Goal: Task Accomplishment & Management: Complete application form

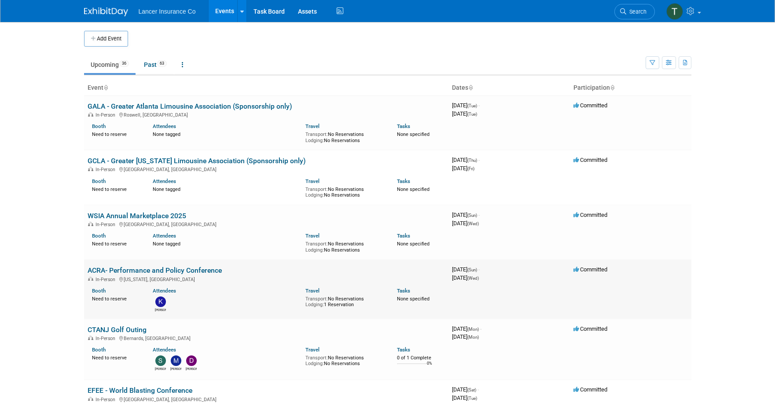
click at [114, 271] on link "ACRA- Performance and Policy Conference" at bounding box center [155, 270] width 134 height 8
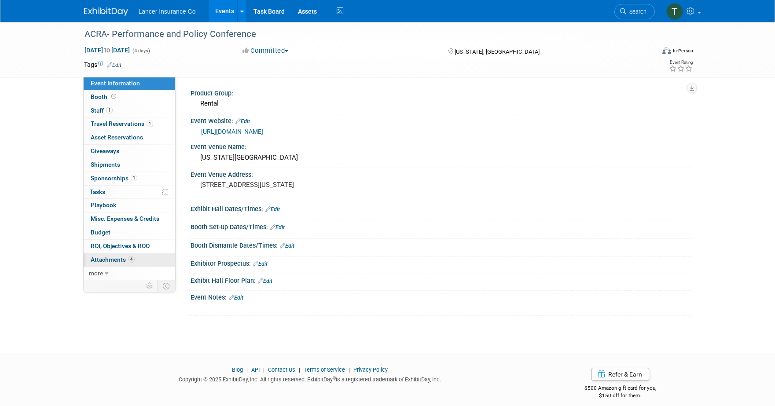
click at [111, 258] on span "Attachments 4" at bounding box center [113, 259] width 44 height 7
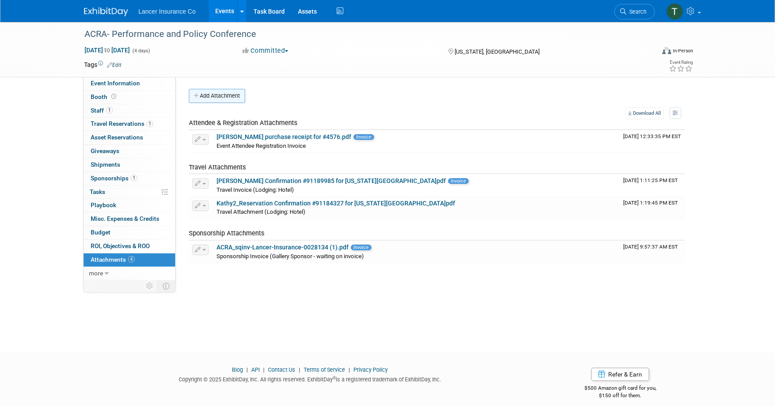
click at [213, 92] on button "Add Attachment" at bounding box center [217, 96] width 56 height 14
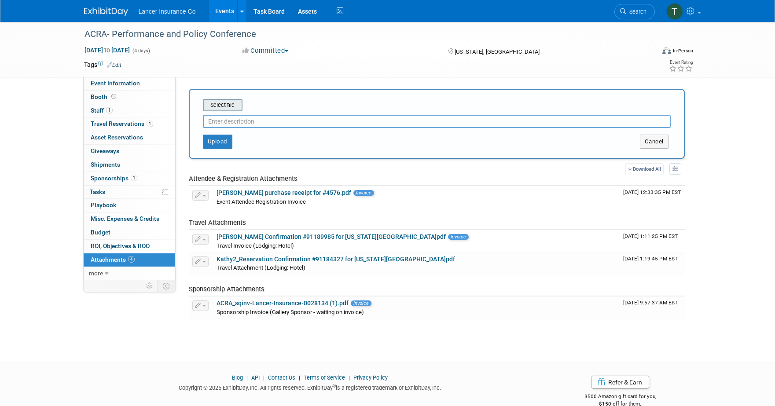
click at [222, 105] on input "file" at bounding box center [189, 105] width 105 height 11
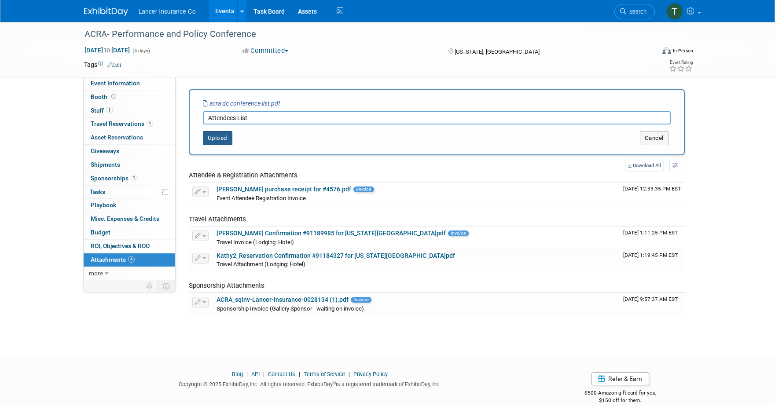
type input "Attendees List"
click at [218, 135] on button "Upload" at bounding box center [217, 138] width 29 height 14
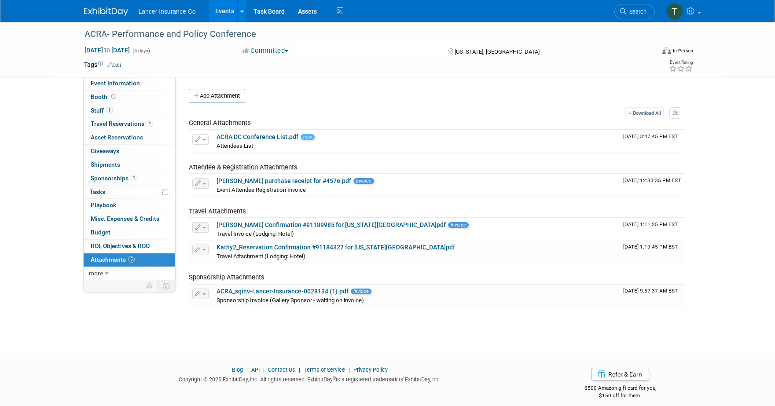
click at [219, 12] on link "Events" at bounding box center [225, 11] width 32 height 22
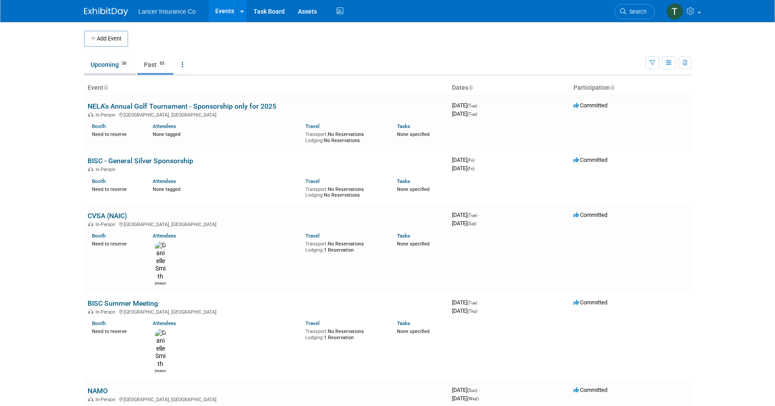
click at [105, 63] on link "Upcoming 36" at bounding box center [109, 64] width 51 height 17
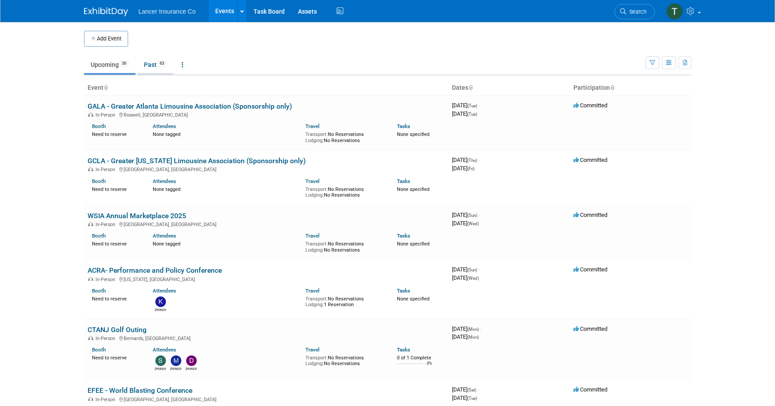
click at [154, 61] on link "Past 63" at bounding box center [155, 64] width 36 height 17
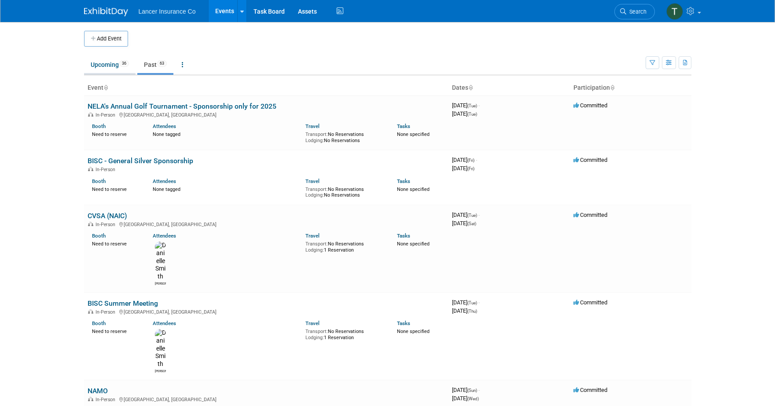
click at [106, 65] on link "Upcoming 36" at bounding box center [109, 64] width 51 height 17
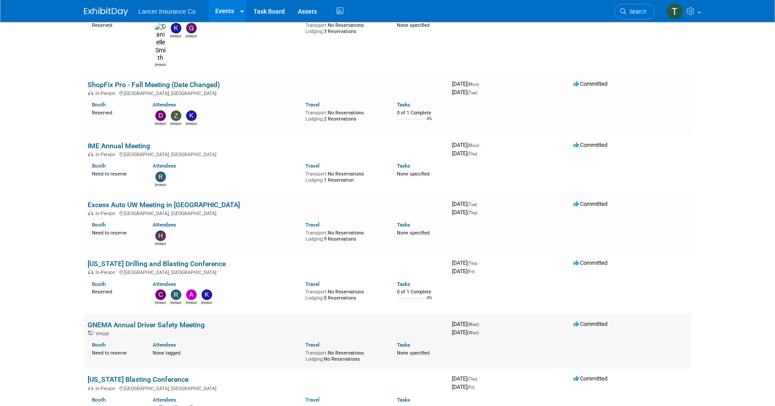
scroll to position [1142, 0]
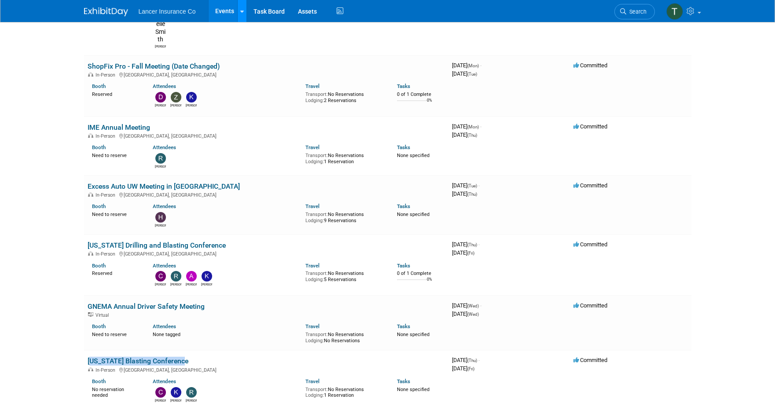
click at [242, 11] on icon at bounding box center [242, 12] width 4 height 6
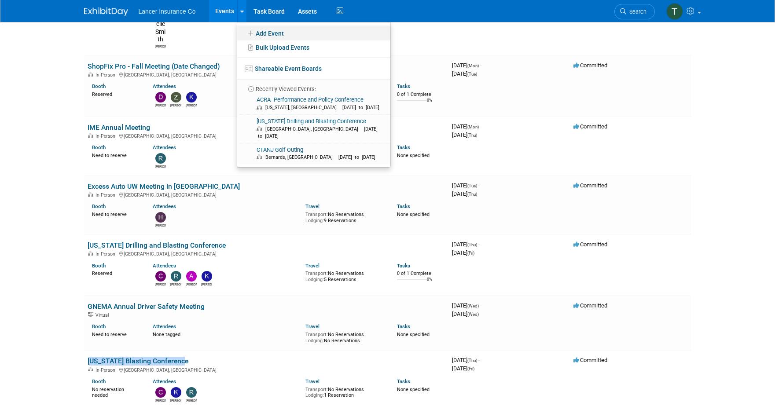
click at [274, 33] on link "Add Event" at bounding box center [313, 33] width 153 height 15
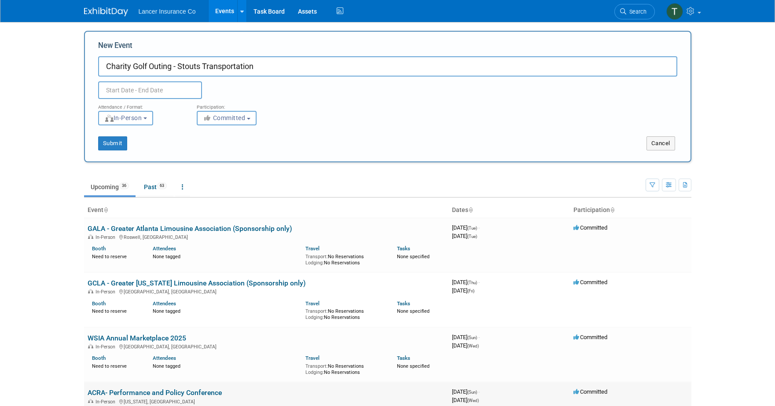
type input "Charity Golf Outing - Stouts Transportation"
click at [156, 92] on input "text" at bounding box center [150, 90] width 104 height 18
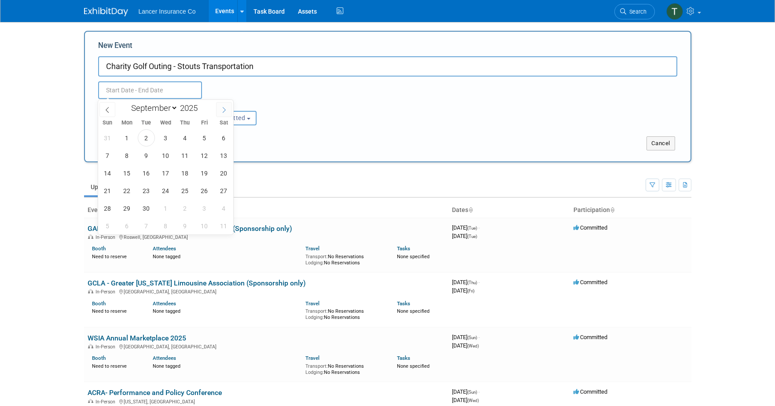
click at [226, 110] on icon at bounding box center [224, 110] width 6 height 6
select select "9"
click at [208, 138] on span "3" at bounding box center [204, 137] width 17 height 17
type input "[DATE] to [DATE]"
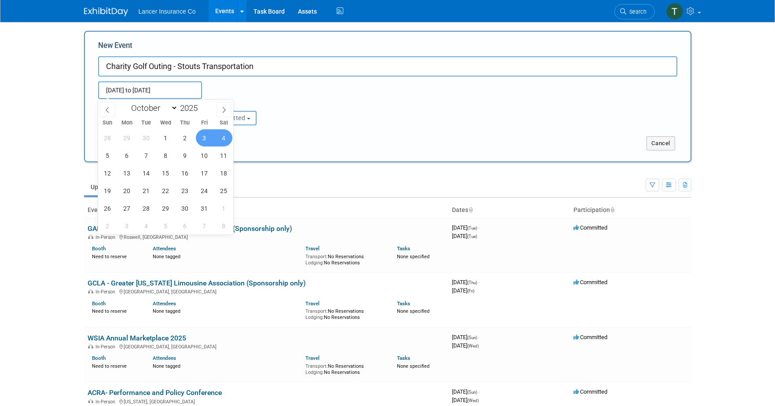
click at [305, 110] on div "Attendance / Format: <img src="https://www.exhibitday.com/Images/Format-InPerso…" at bounding box center [388, 112] width 592 height 26
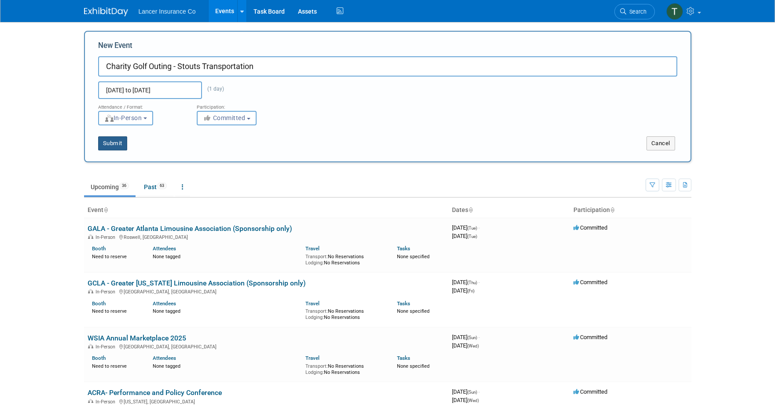
click at [116, 141] on button "Submit" at bounding box center [112, 143] width 29 height 14
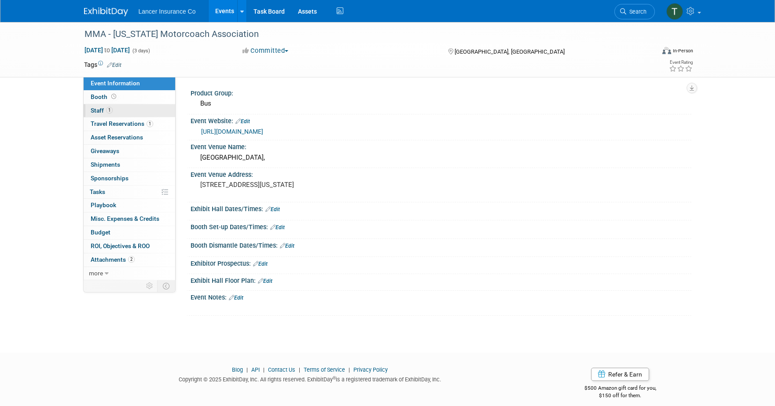
click at [100, 113] on span "Staff 1" at bounding box center [102, 110] width 22 height 7
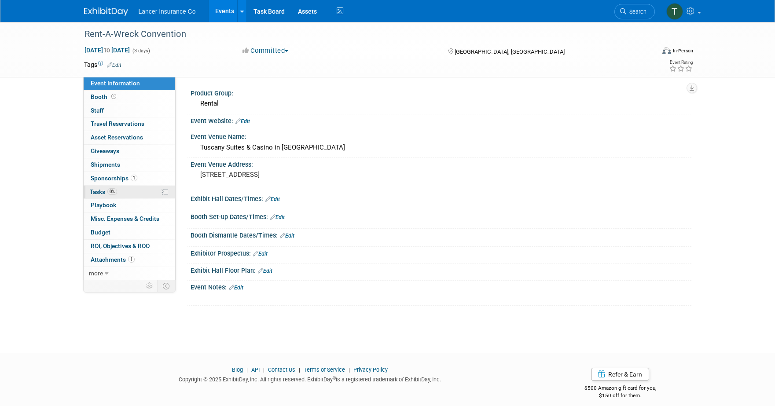
click at [104, 190] on span "Tasks 0%" at bounding box center [103, 191] width 27 height 7
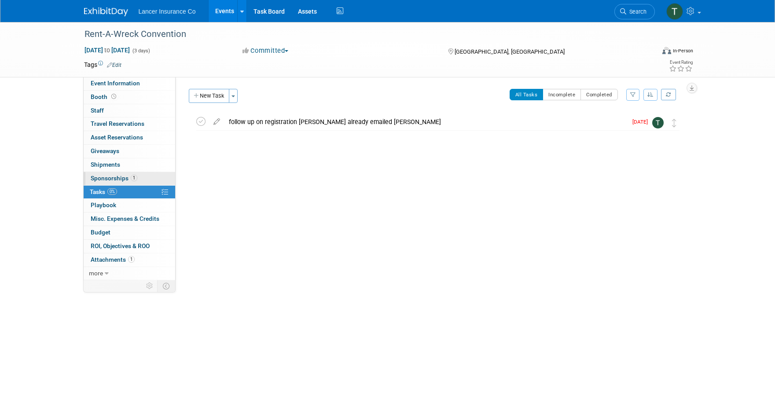
click at [109, 178] on span "Sponsorships 1" at bounding box center [114, 178] width 47 height 7
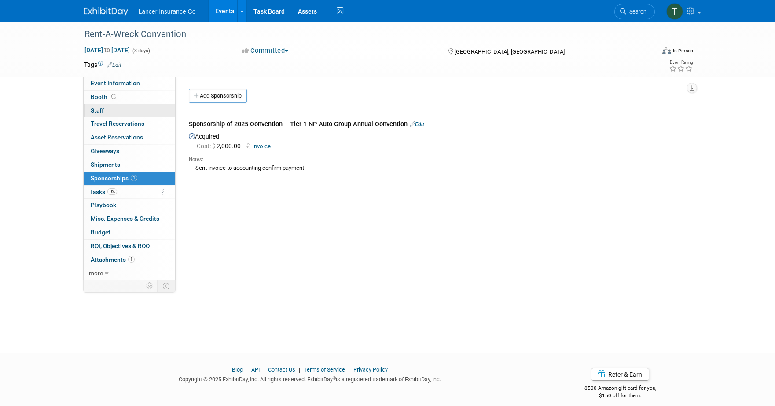
click at [95, 115] on link "0 Staff 0" at bounding box center [130, 110] width 92 height 13
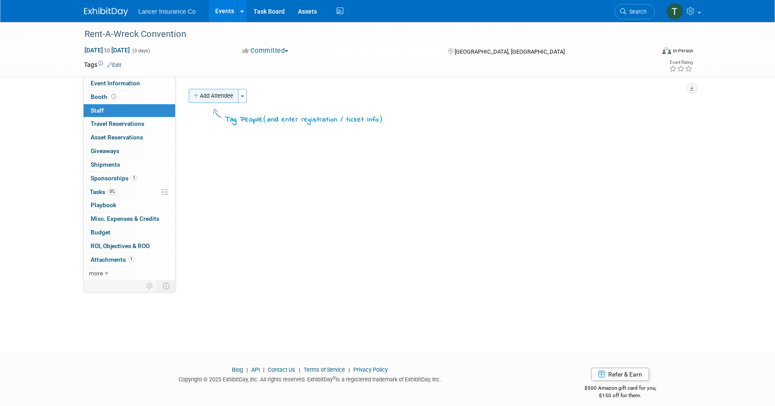
click at [226, 98] on button "Add Attendee" at bounding box center [214, 96] width 50 height 14
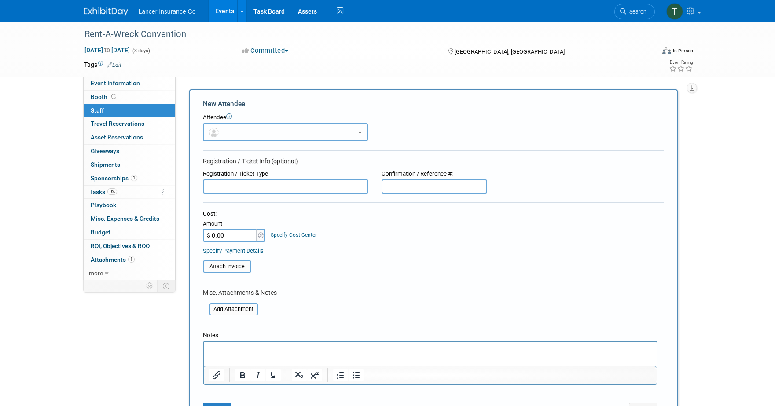
click at [265, 137] on button "button" at bounding box center [285, 132] width 165 height 18
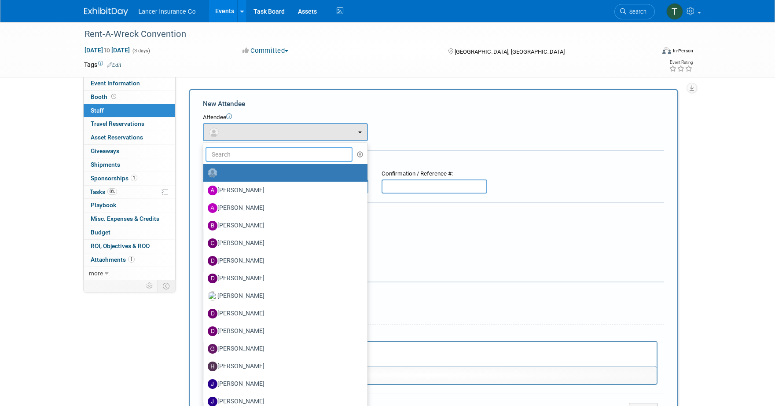
click at [265, 156] on input "text" at bounding box center [278, 154] width 147 height 15
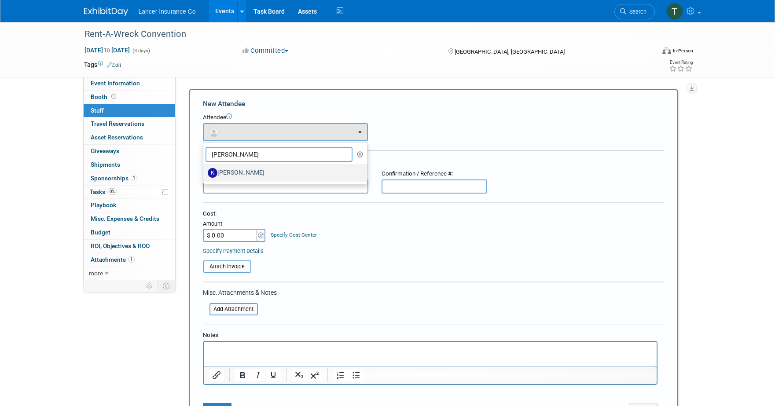
type input "kathy"
click at [254, 170] on label "[PERSON_NAME]" at bounding box center [283, 173] width 151 height 14
click at [205, 170] on input "[PERSON_NAME]" at bounding box center [202, 172] width 6 height 6
select select "290d0793-1bce-446d-9bf8-730b7623a422"
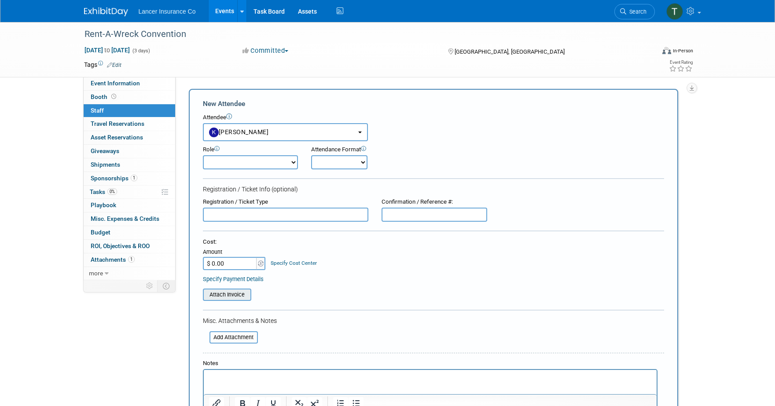
click at [232, 295] on input "file" at bounding box center [198, 294] width 105 height 11
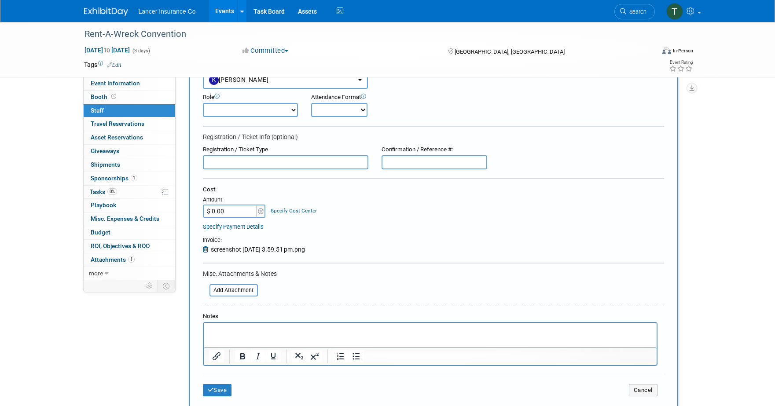
scroll to position [70, 0]
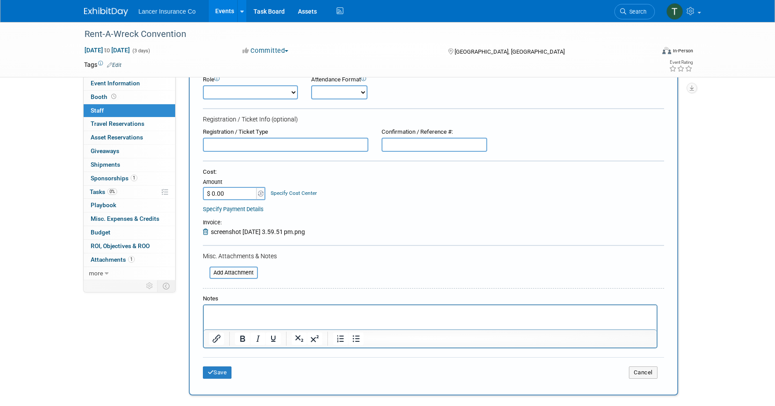
click at [247, 93] on select "Claims Representative Conference Attendee Demonstrator Host Loss Control Repres…" at bounding box center [250, 92] width 95 height 14
select select "100"
click at [203, 85] on select "Claims Representative Conference Attendee Demonstrator Host Loss Control Repres…" at bounding box center [250, 92] width 95 height 14
click at [214, 372] on button "Save" at bounding box center [217, 372] width 29 height 12
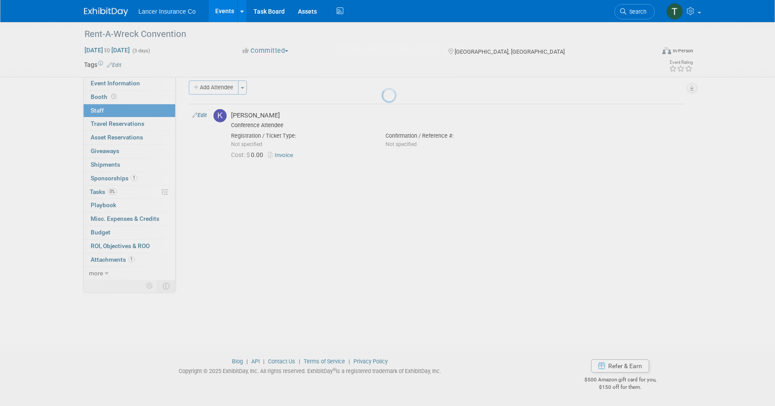
scroll to position [8, 0]
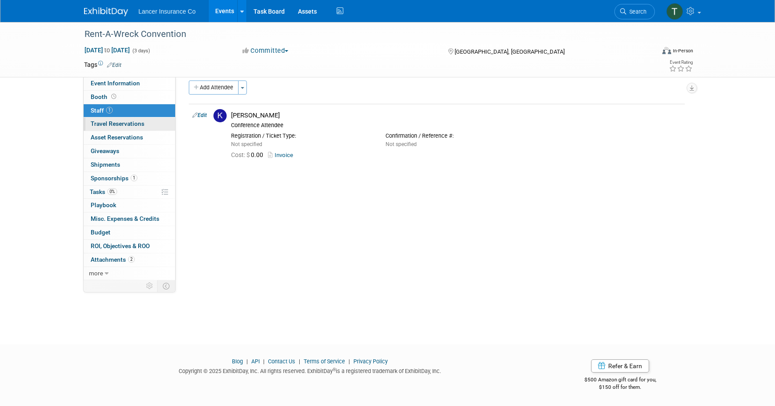
click at [102, 121] on span "Travel Reservations 0" at bounding box center [118, 123] width 54 height 7
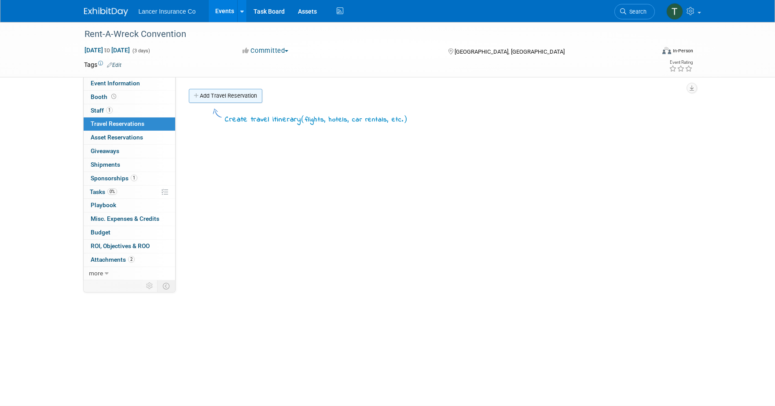
click at [228, 94] on link "Add Travel Reservation" at bounding box center [225, 96] width 73 height 14
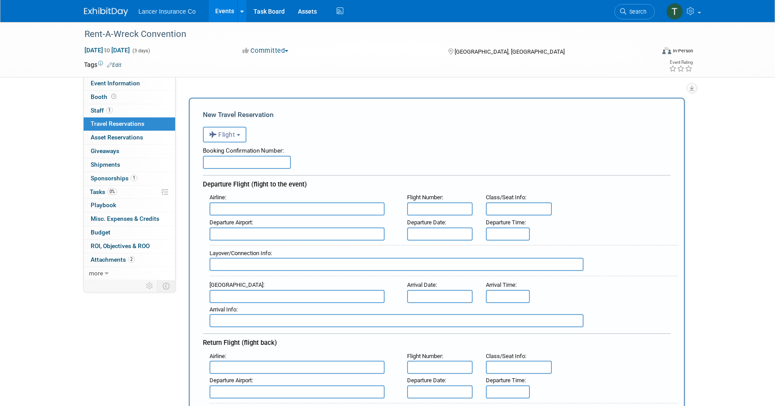
click at [233, 135] on span "Flight" at bounding box center [222, 134] width 26 height 7
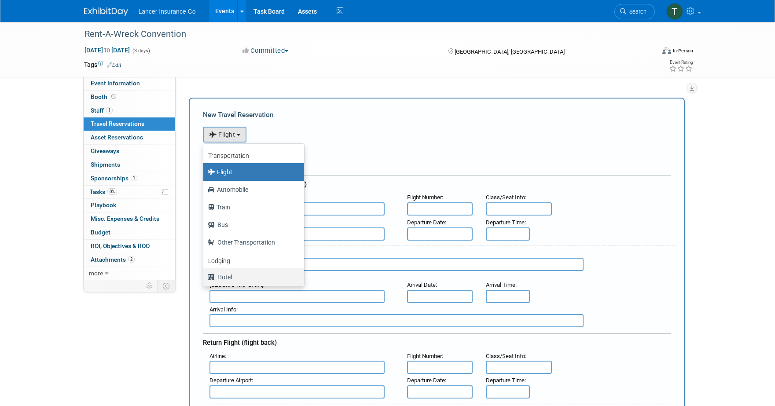
click at [234, 275] on label "Hotel" at bounding box center [252, 277] width 88 height 14
click at [205, 275] on input "Hotel" at bounding box center [202, 276] width 6 height 6
select select "6"
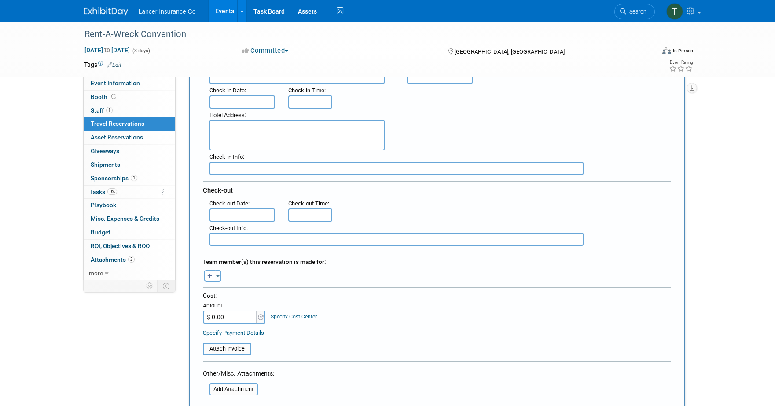
scroll to position [287, 0]
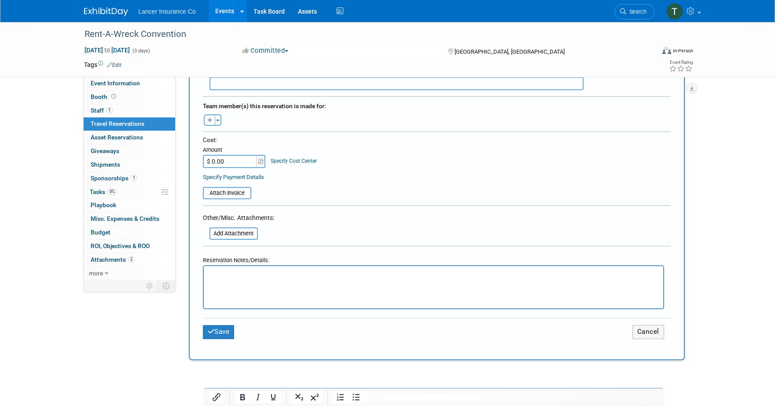
click at [236, 273] on p "Rich Text Area. Press ALT-0 for help." at bounding box center [433, 274] width 449 height 9
paste body "Rich Text Area. Press ALT-0 for help."
click at [228, 331] on button "Save" at bounding box center [219, 332] width 32 height 14
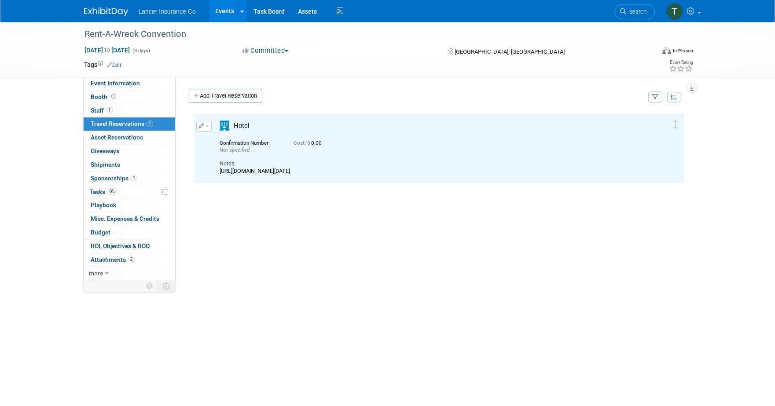
scroll to position [0, 0]
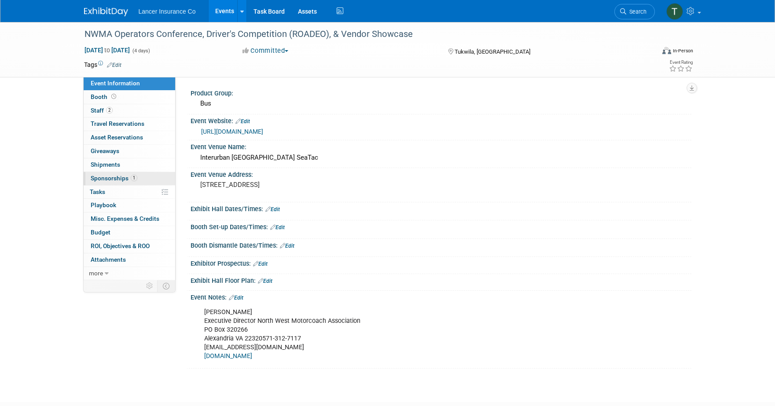
click at [113, 179] on span "Sponsorships 1" at bounding box center [114, 178] width 47 height 7
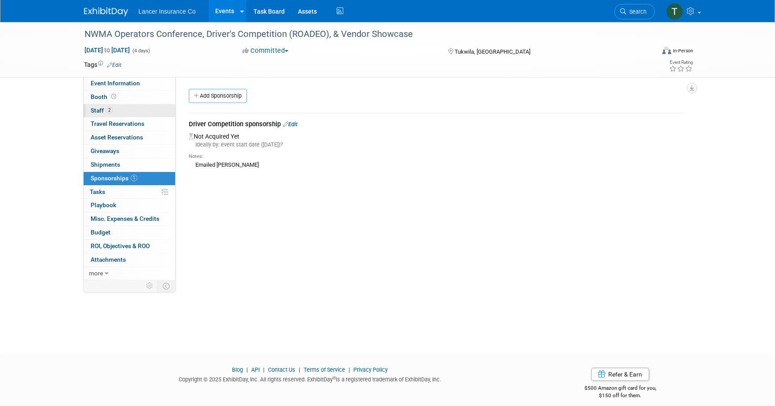
click at [99, 112] on span "Staff 2" at bounding box center [102, 110] width 22 height 7
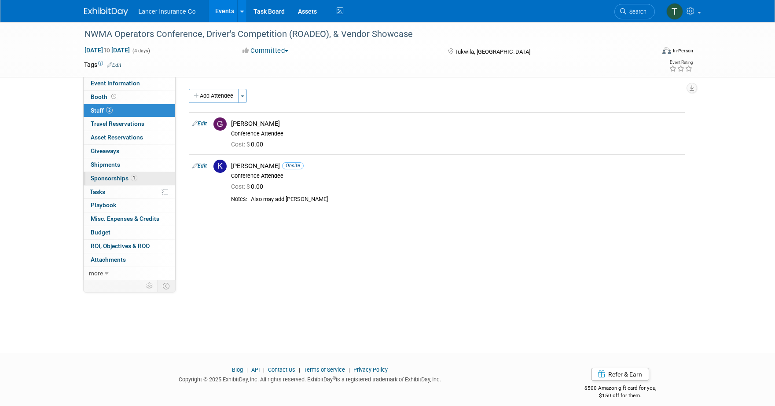
click at [105, 179] on span "Sponsorships 1" at bounding box center [114, 178] width 47 height 7
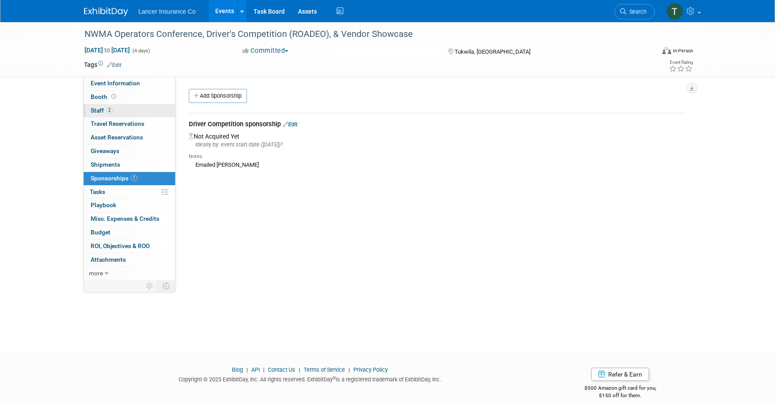
click at [99, 110] on span "Staff 2" at bounding box center [102, 110] width 22 height 7
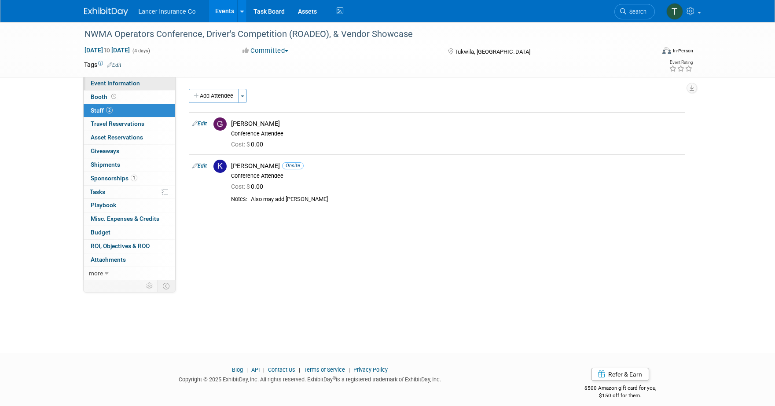
click at [103, 85] on span "Event Information" at bounding box center [115, 83] width 49 height 7
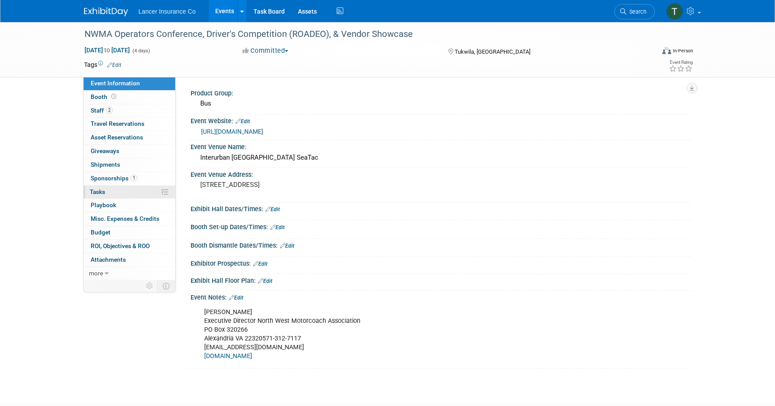
click at [95, 190] on span "Tasks 0%" at bounding box center [97, 191] width 15 height 7
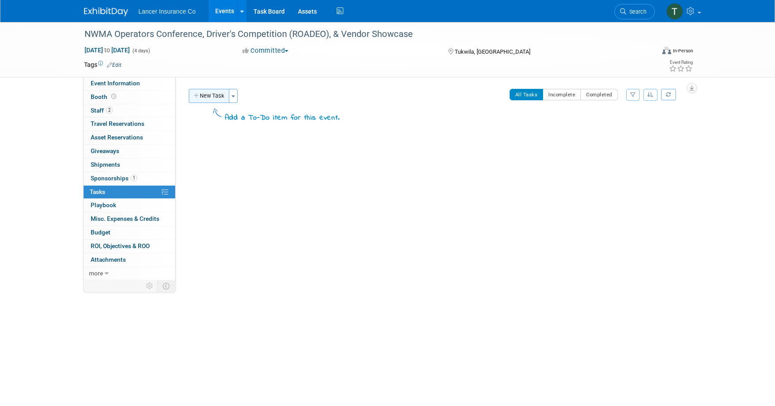
click at [210, 96] on button "New Task" at bounding box center [209, 96] width 40 height 14
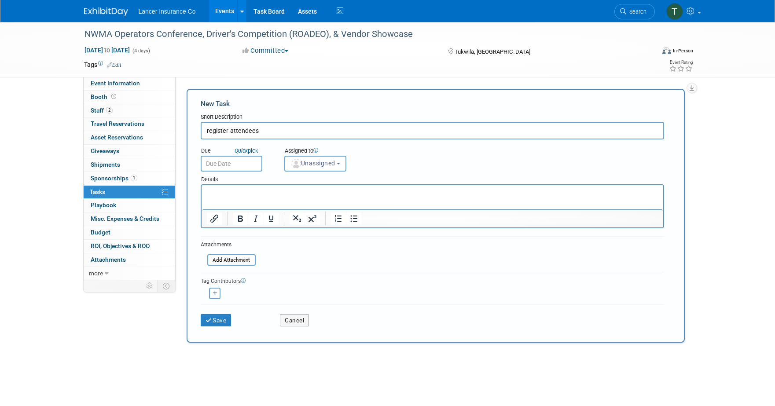
type input "register attendees"
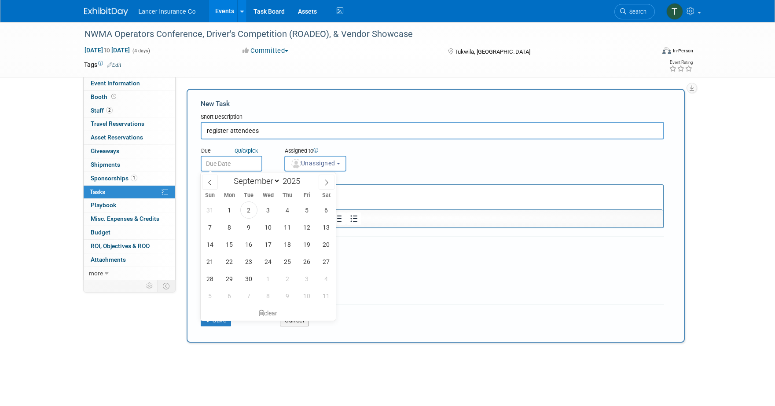
click at [218, 160] on input "text" at bounding box center [232, 164] width 62 height 16
click at [271, 210] on span "3" at bounding box center [268, 209] width 17 height 17
type input "Sep 3, 2025"
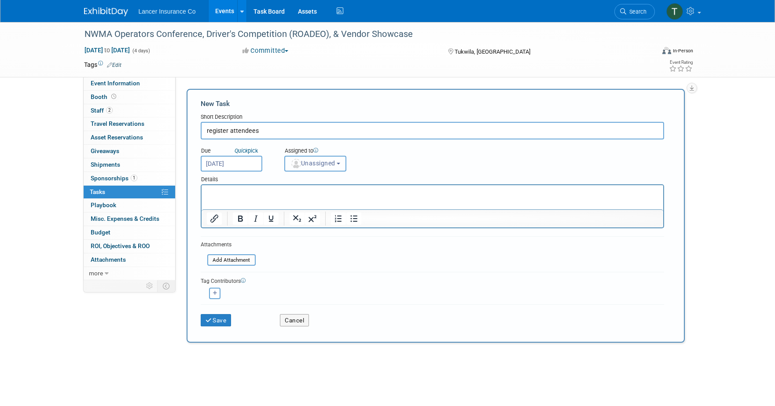
click at [299, 169] on button "Unassigned" at bounding box center [315, 164] width 62 height 16
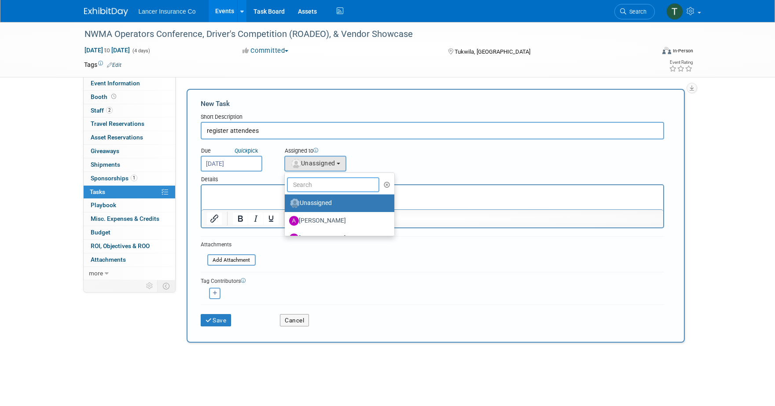
click at [320, 186] on input "text" at bounding box center [333, 184] width 93 height 15
type input "Terrence"
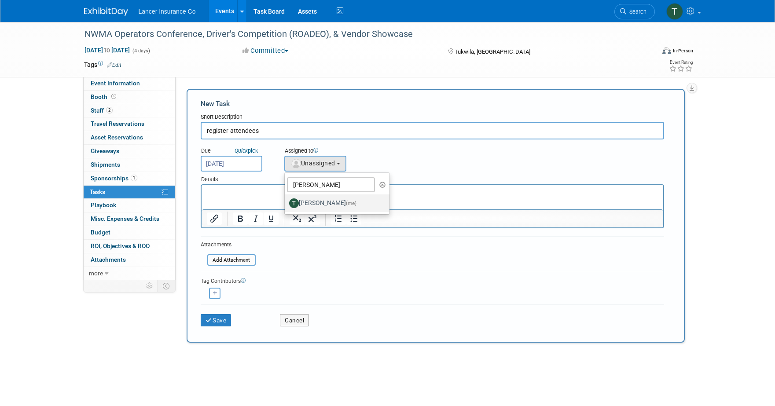
drag, startPoint x: 326, startPoint y: 205, endPoint x: 115, endPoint y: 21, distance: 280.0
click at [326, 205] on label "Terrence Forrest (me)" at bounding box center [335, 203] width 92 height 14
click at [286, 205] on input "Terrence Forrest (me)" at bounding box center [283, 202] width 6 height 6
select select "4421722b-634f-4799-af43-cbca53d48260"
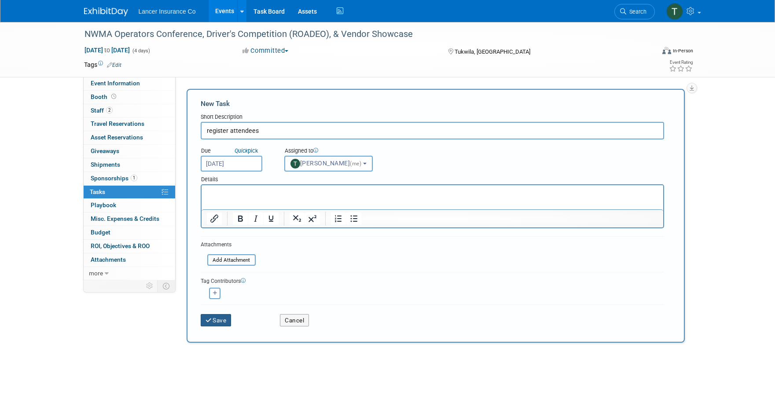
click at [221, 320] on button "Save" at bounding box center [216, 320] width 31 height 12
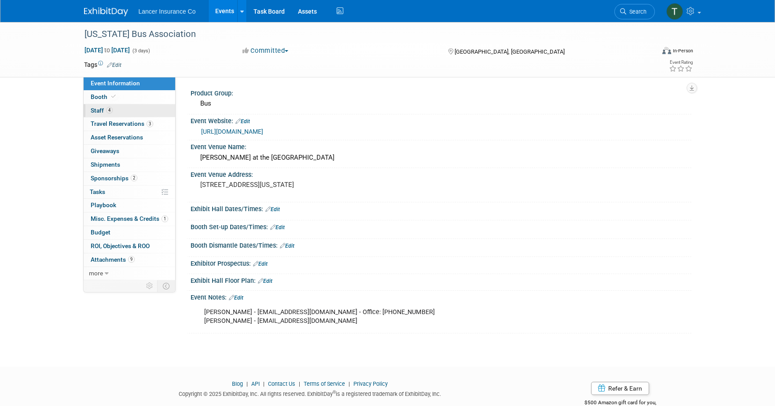
click at [97, 111] on span "Staff 4" at bounding box center [102, 110] width 22 height 7
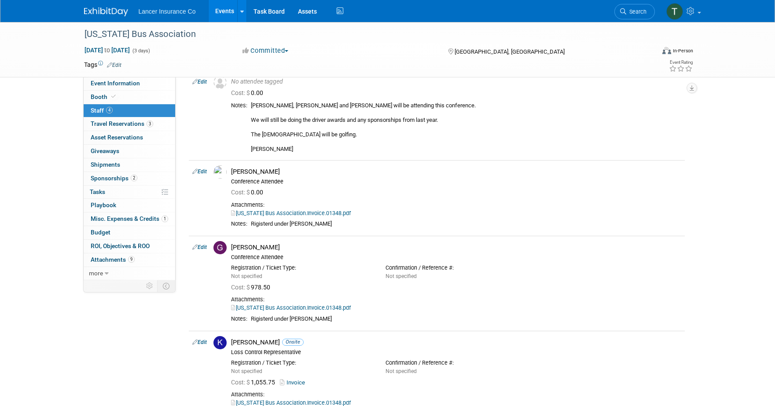
scroll to position [51, 0]
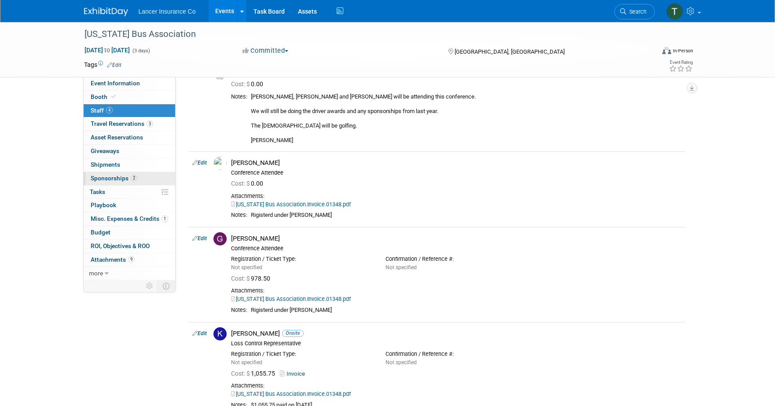
click at [114, 176] on span "Sponsorships 2" at bounding box center [114, 178] width 47 height 7
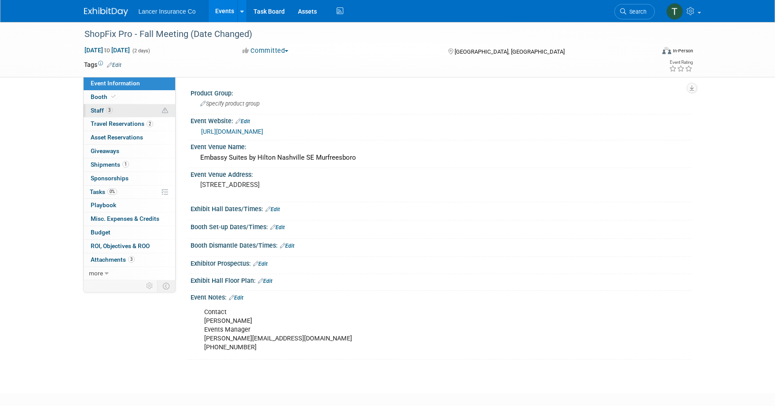
click at [103, 110] on span "Staff 3" at bounding box center [102, 110] width 22 height 7
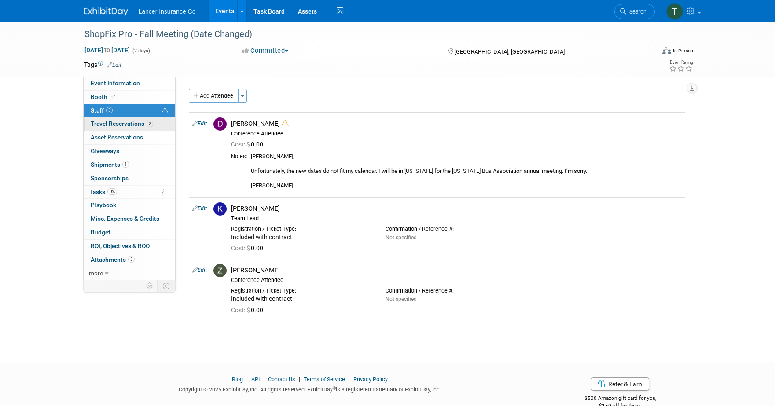
click at [121, 126] on span "Travel Reservations 2" at bounding box center [122, 123] width 62 height 7
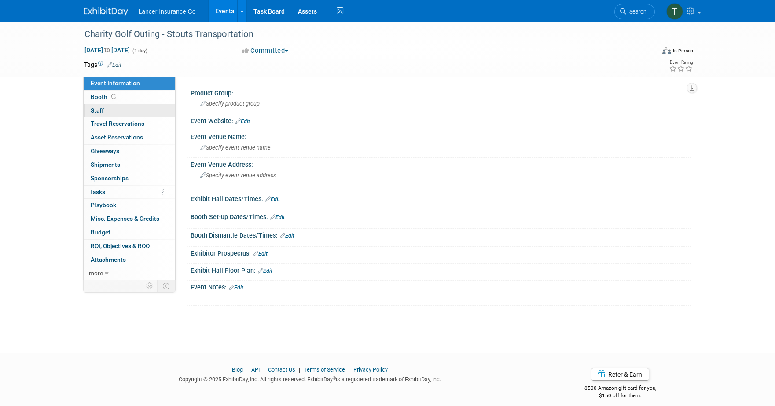
click at [104, 112] on link "0 Staff 0" at bounding box center [130, 110] width 92 height 13
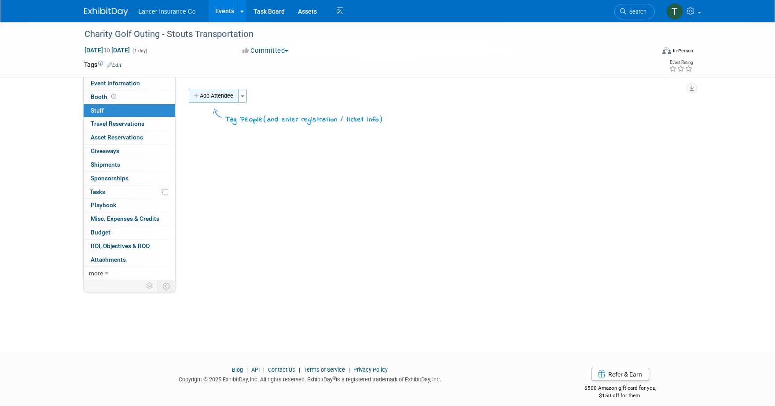
click at [219, 97] on button "Add Attendee" at bounding box center [214, 96] width 50 height 14
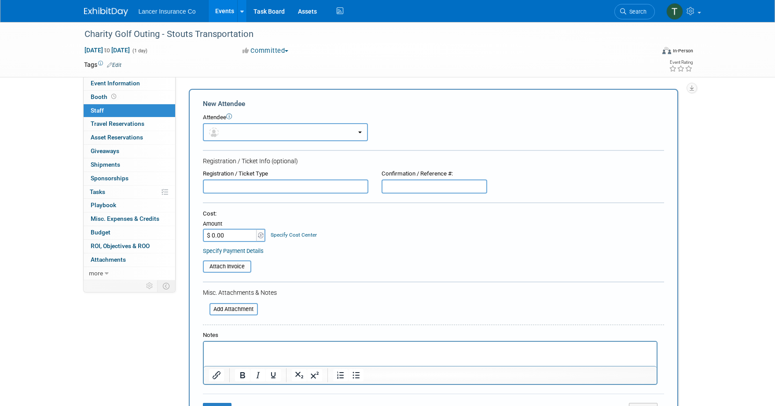
click at [248, 133] on button "button" at bounding box center [285, 132] width 165 height 18
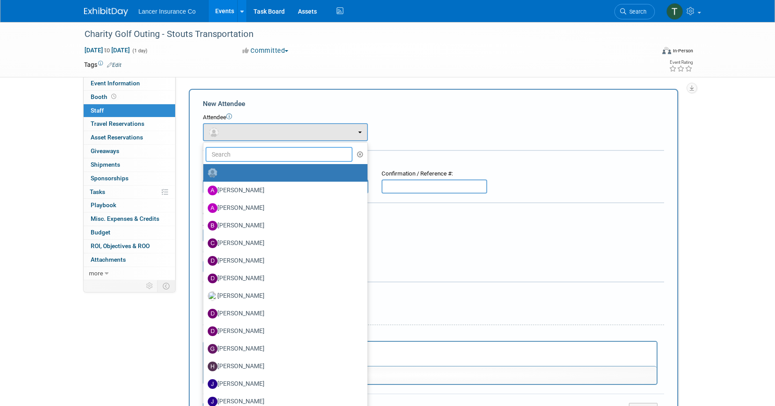
click at [250, 153] on input "text" at bounding box center [278, 154] width 147 height 15
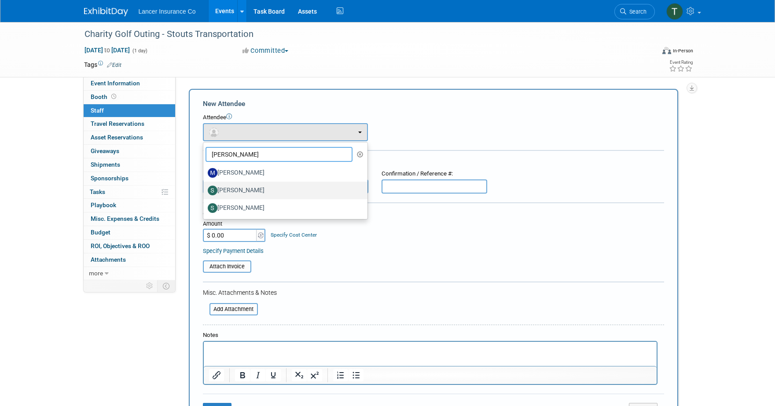
type input "[PERSON_NAME]"
click at [239, 188] on label "[PERSON_NAME]" at bounding box center [283, 190] width 151 height 14
click at [205, 188] on input "[PERSON_NAME]" at bounding box center [202, 190] width 6 height 6
select select "3dfd41bf-a09a-45fb-9254-cf35de489ccf"
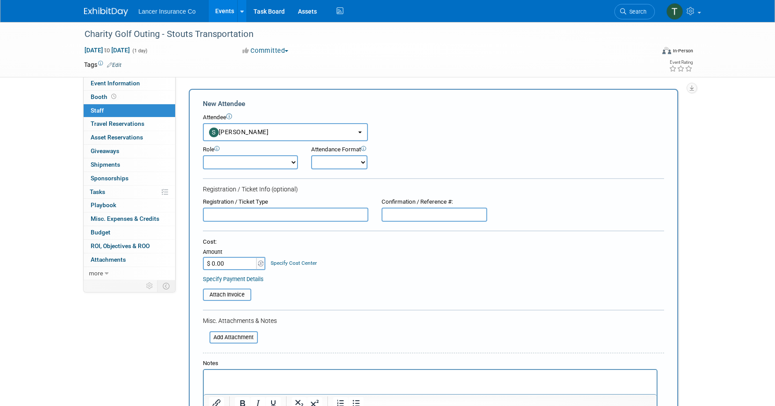
click at [257, 163] on select "Claims Representative Conference Attendee Demonstrator Host Loss Control Repres…" at bounding box center [250, 162] width 95 height 14
click at [219, 295] on input "file" at bounding box center [198, 294] width 105 height 11
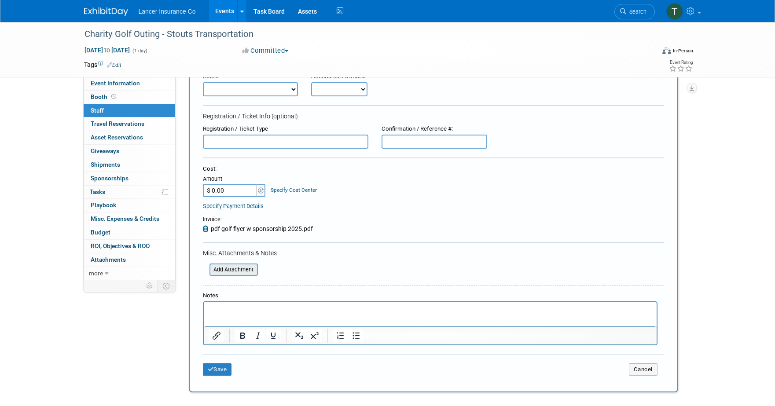
scroll to position [74, 0]
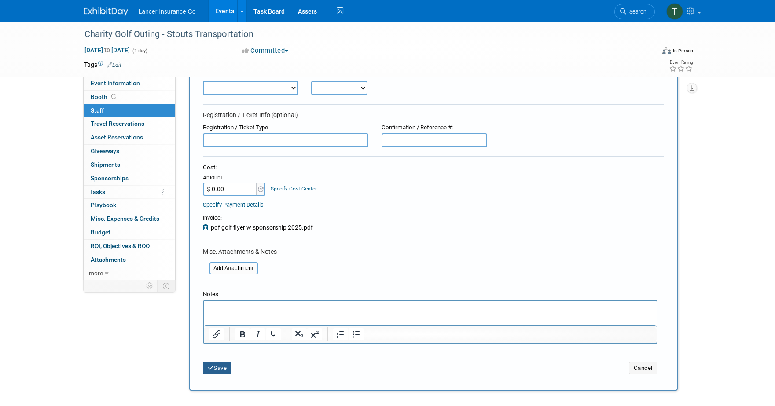
click at [218, 371] on button "Save" at bounding box center [217, 368] width 29 height 12
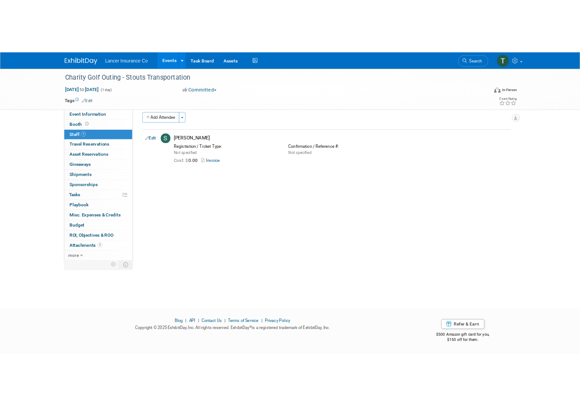
scroll to position [8, 0]
